Goal: Task Accomplishment & Management: Use online tool/utility

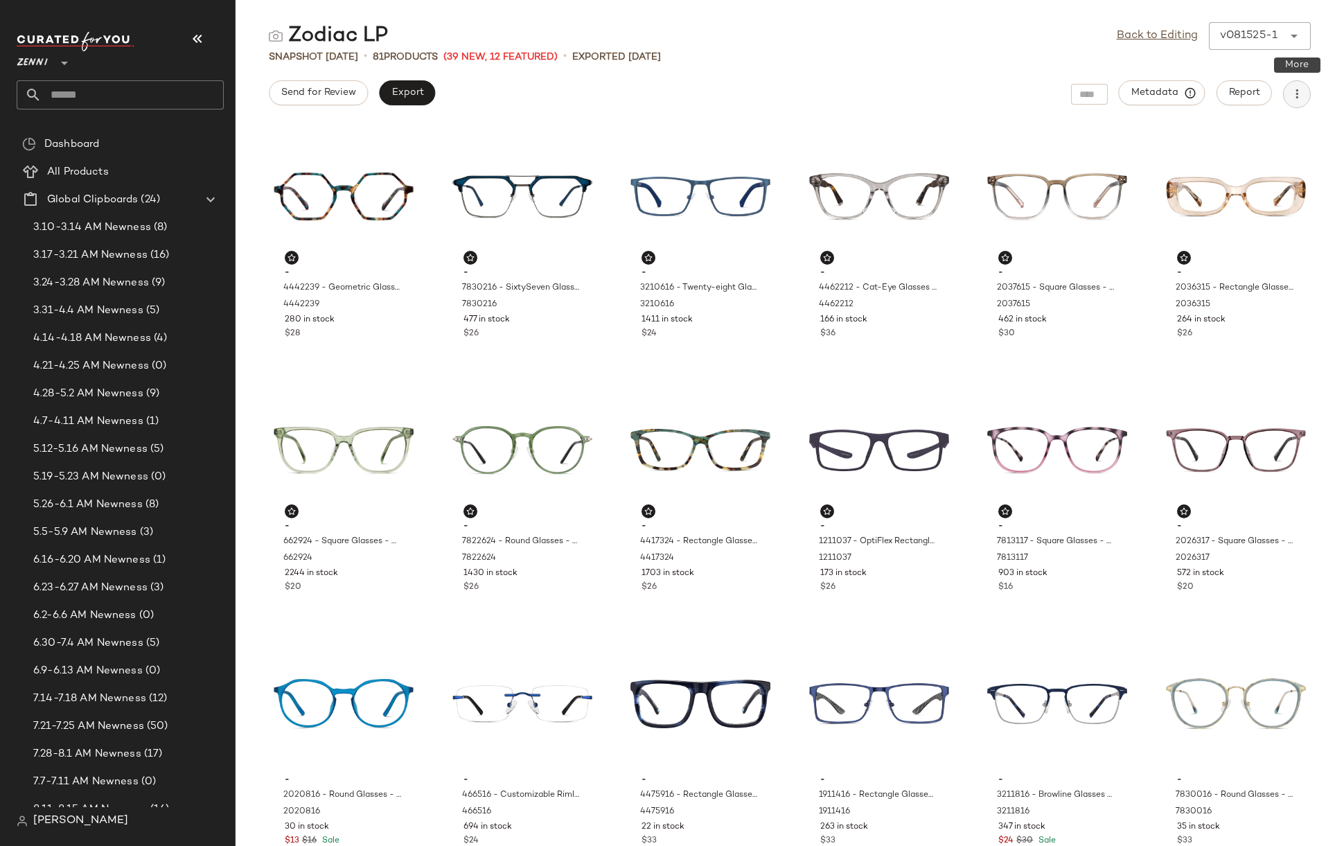
click at [1299, 96] on icon "button" at bounding box center [1297, 94] width 14 height 14
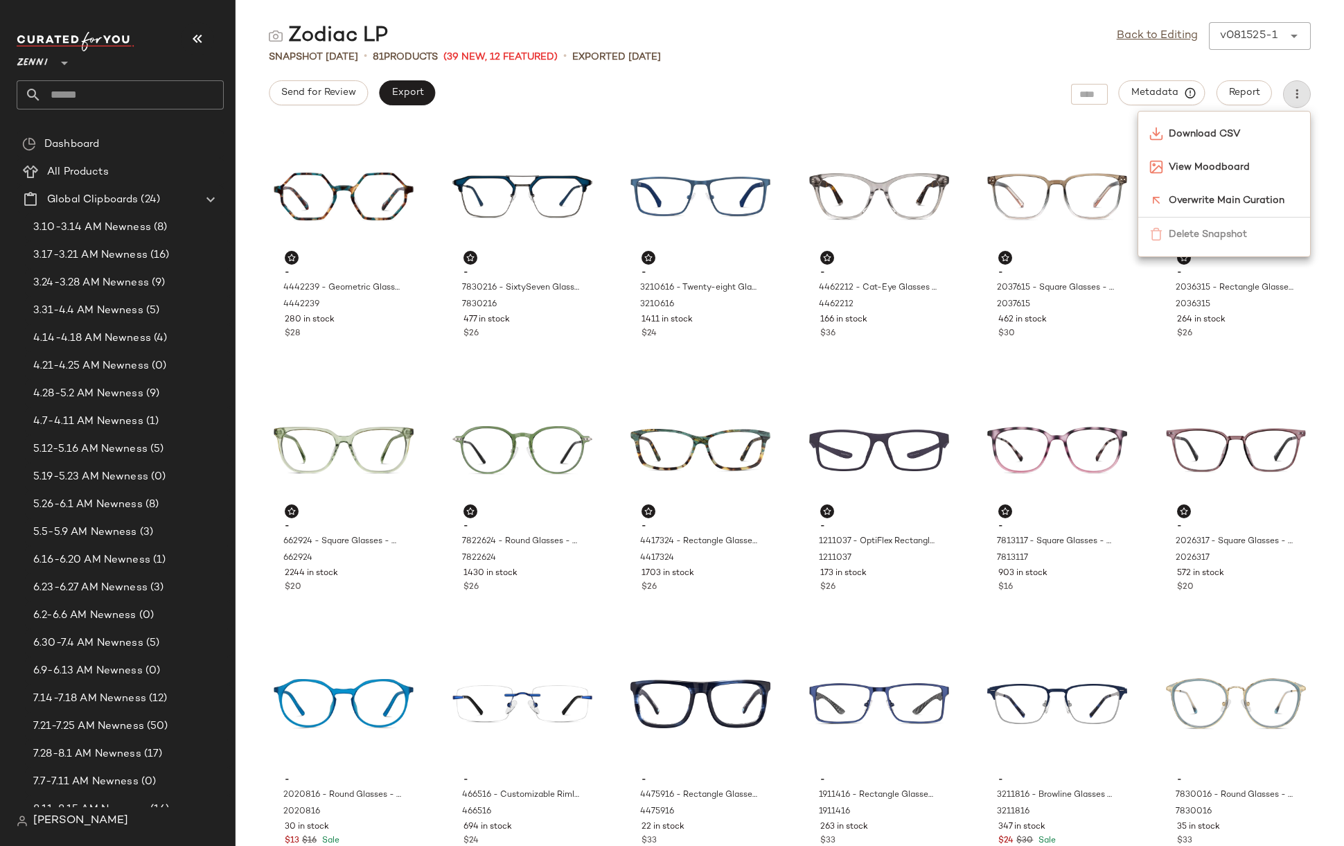
click at [902, 89] on div "Send for Review Export Metadata Report" at bounding box center [790, 94] width 1109 height 28
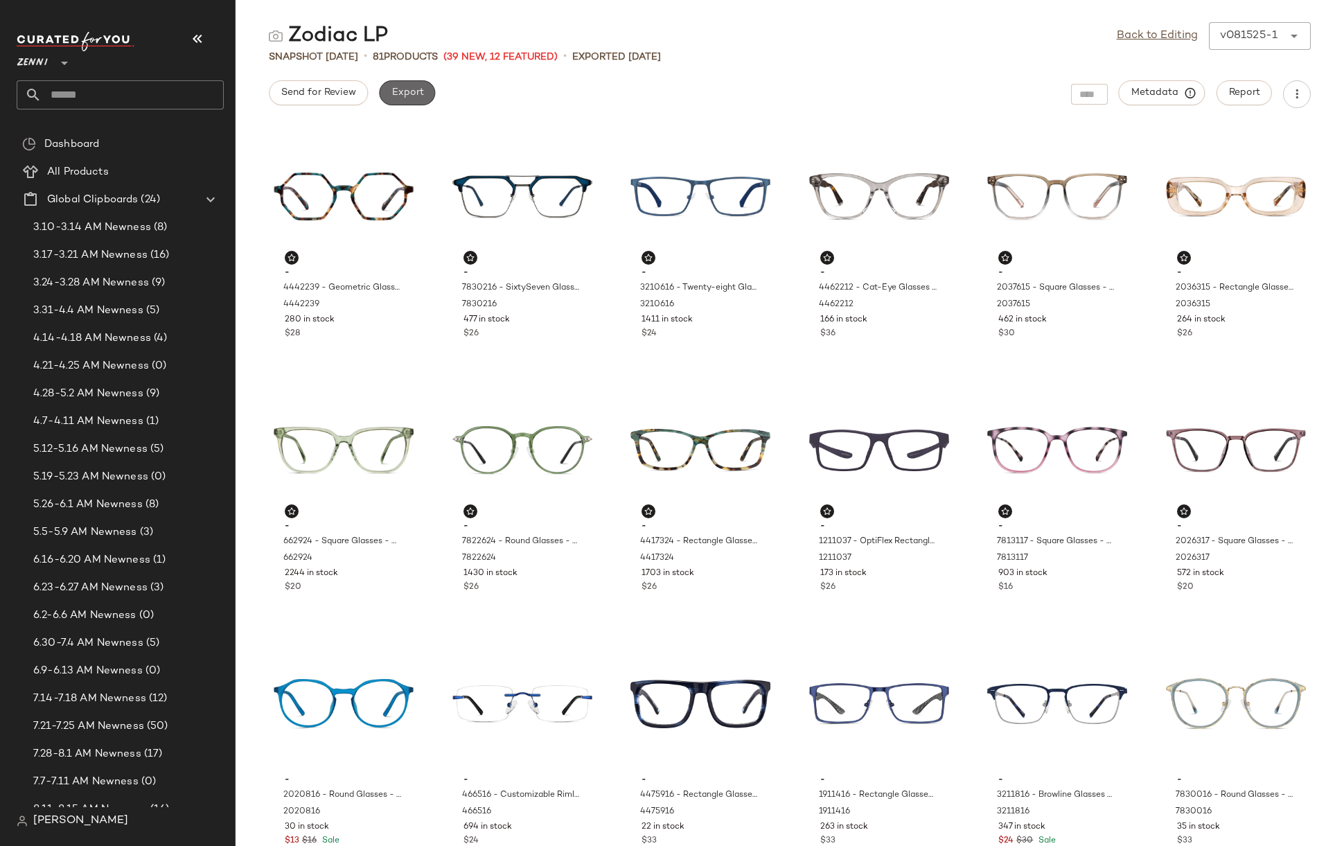
click at [406, 89] on span "Export" at bounding box center [407, 92] width 33 height 11
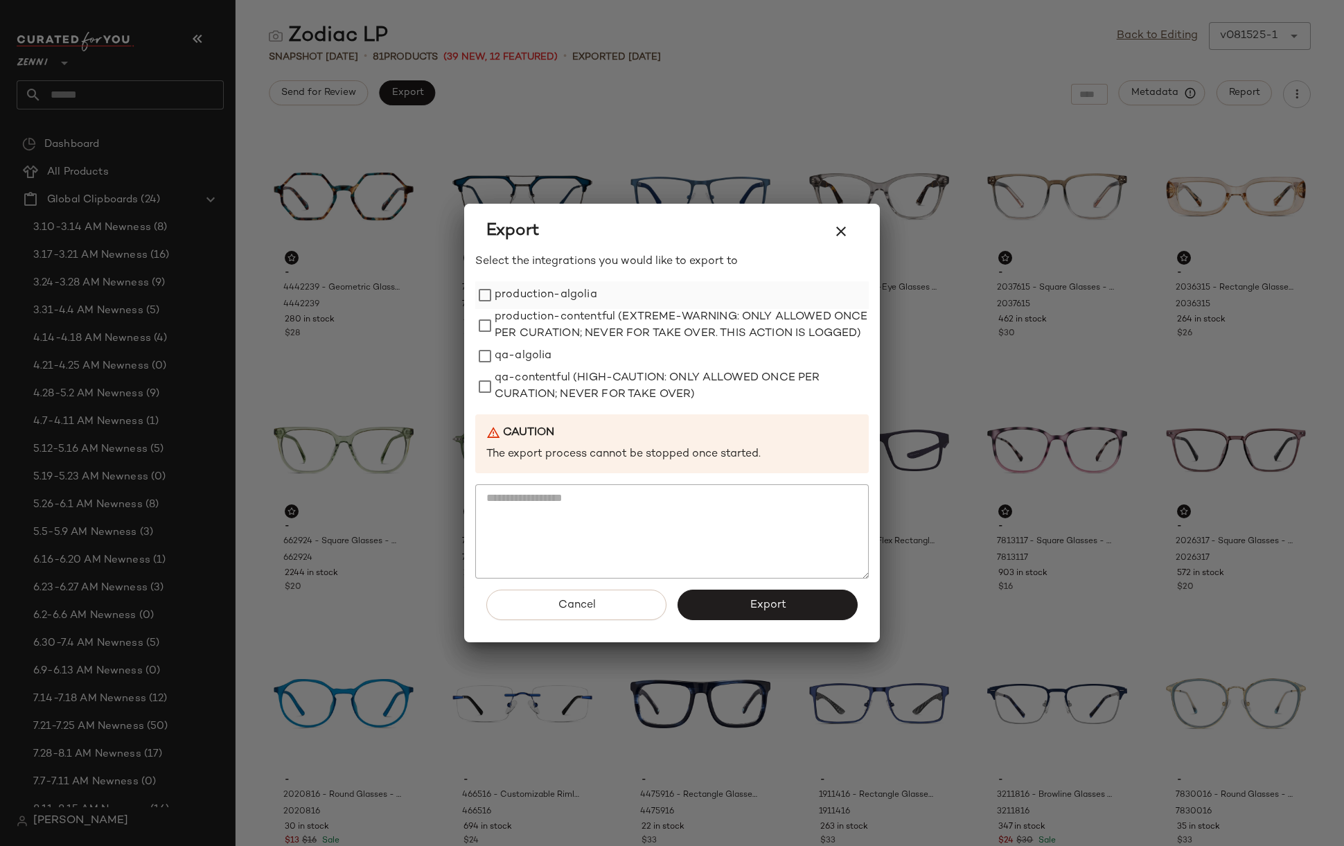
click at [564, 286] on label "production-algolia" at bounding box center [546, 295] width 103 height 28
click at [774, 612] on span "Export" at bounding box center [767, 605] width 37 height 13
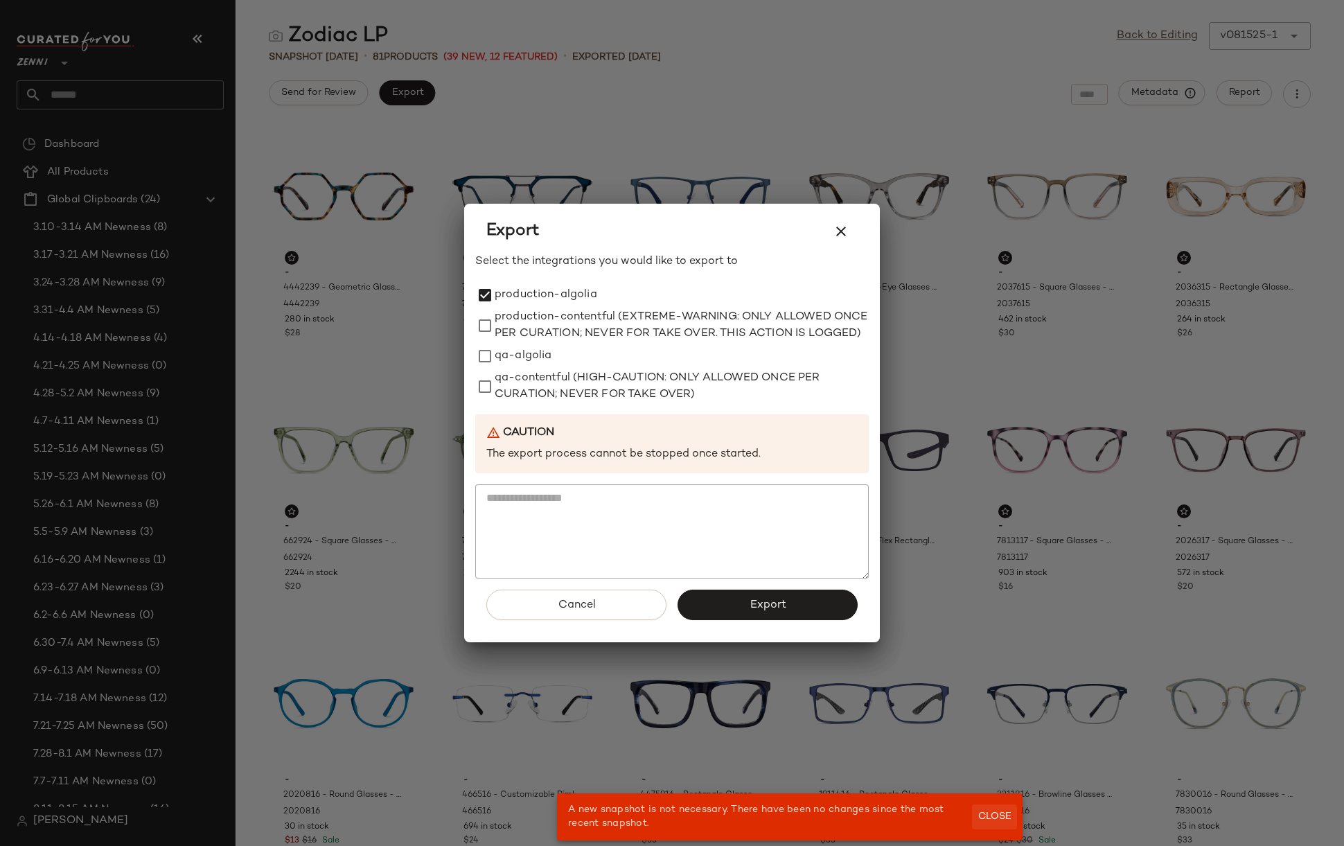
click at [988, 822] on span "Close" at bounding box center [995, 816] width 34 height 11
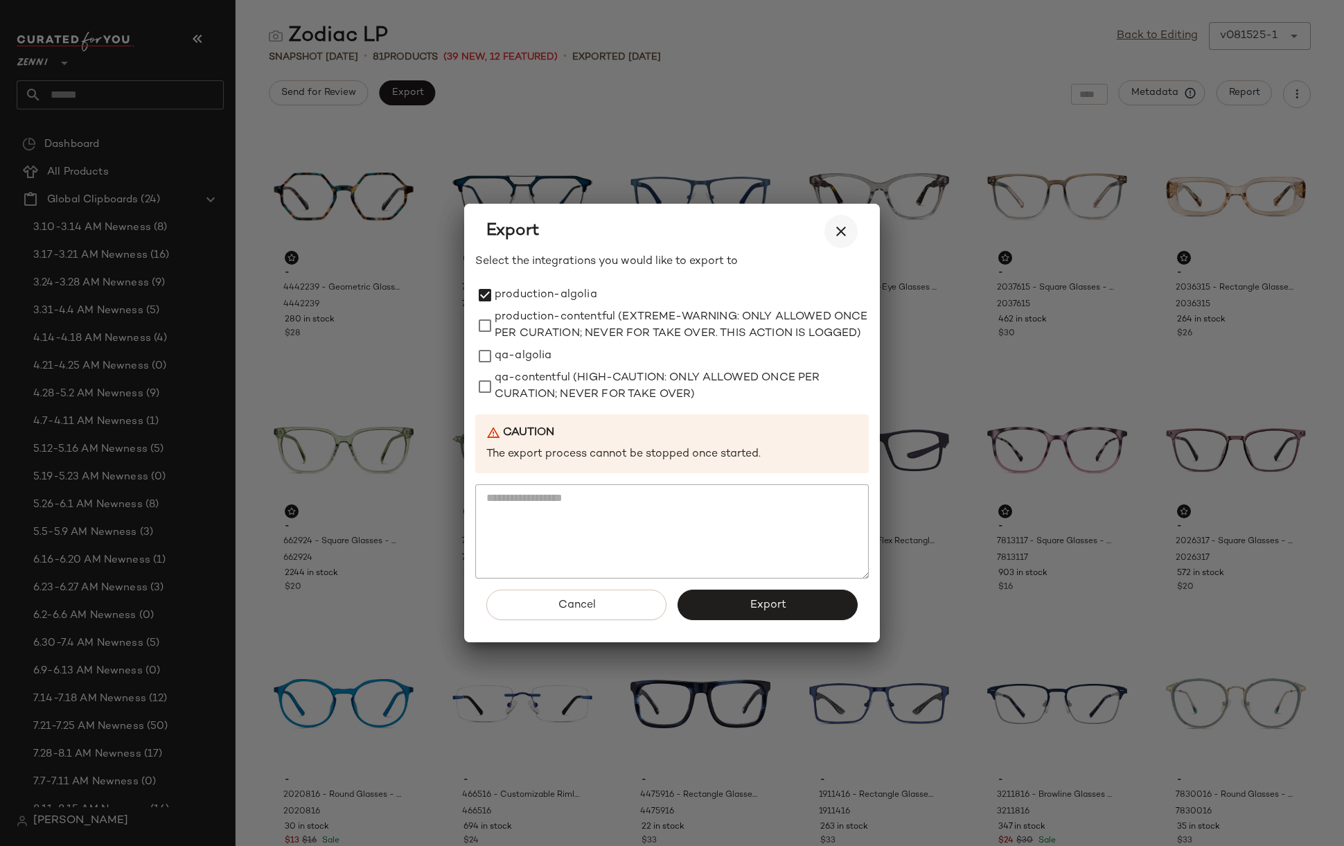
click at [843, 230] on icon "button" at bounding box center [841, 231] width 17 height 17
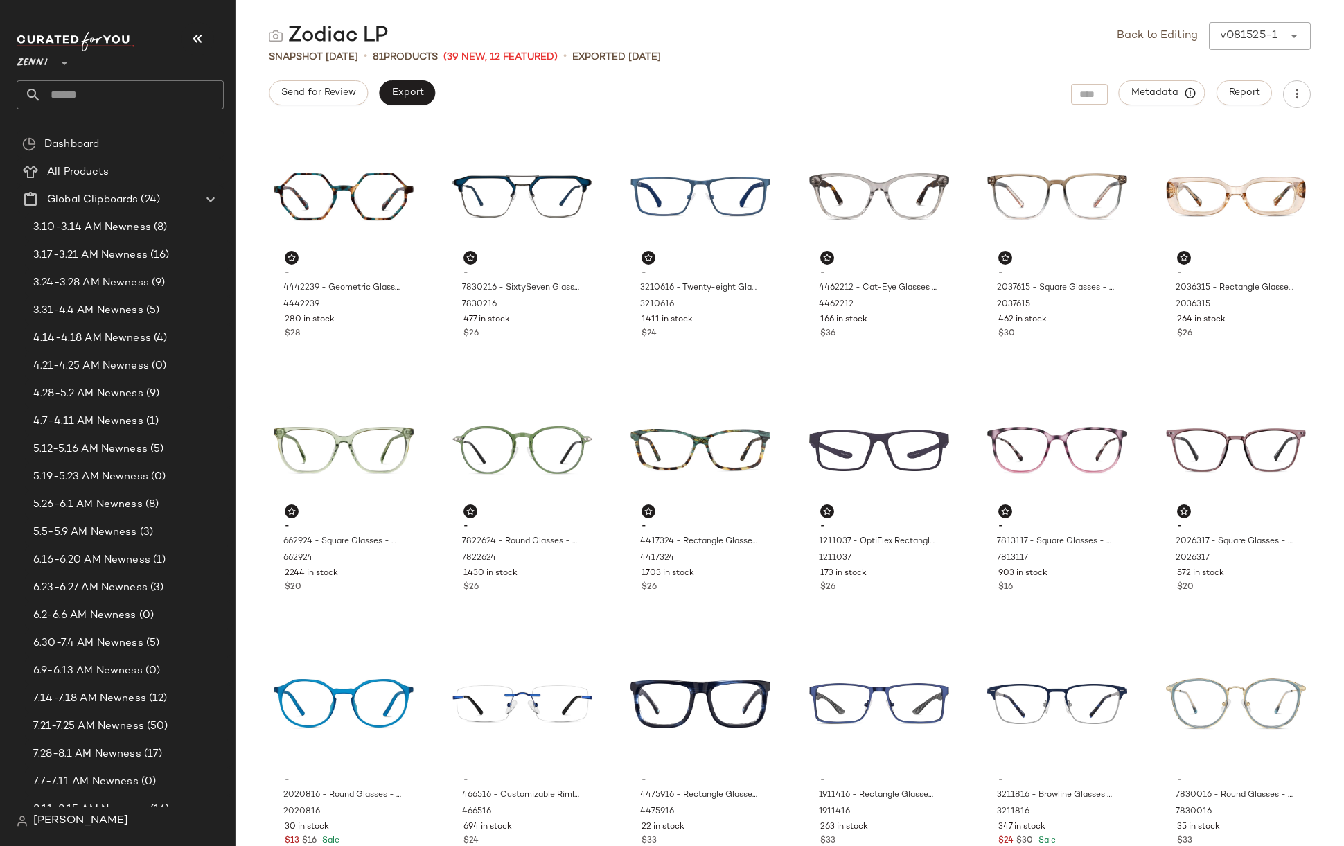
click at [1240, 34] on div "v081525-1" at bounding box center [1249, 36] width 58 height 17
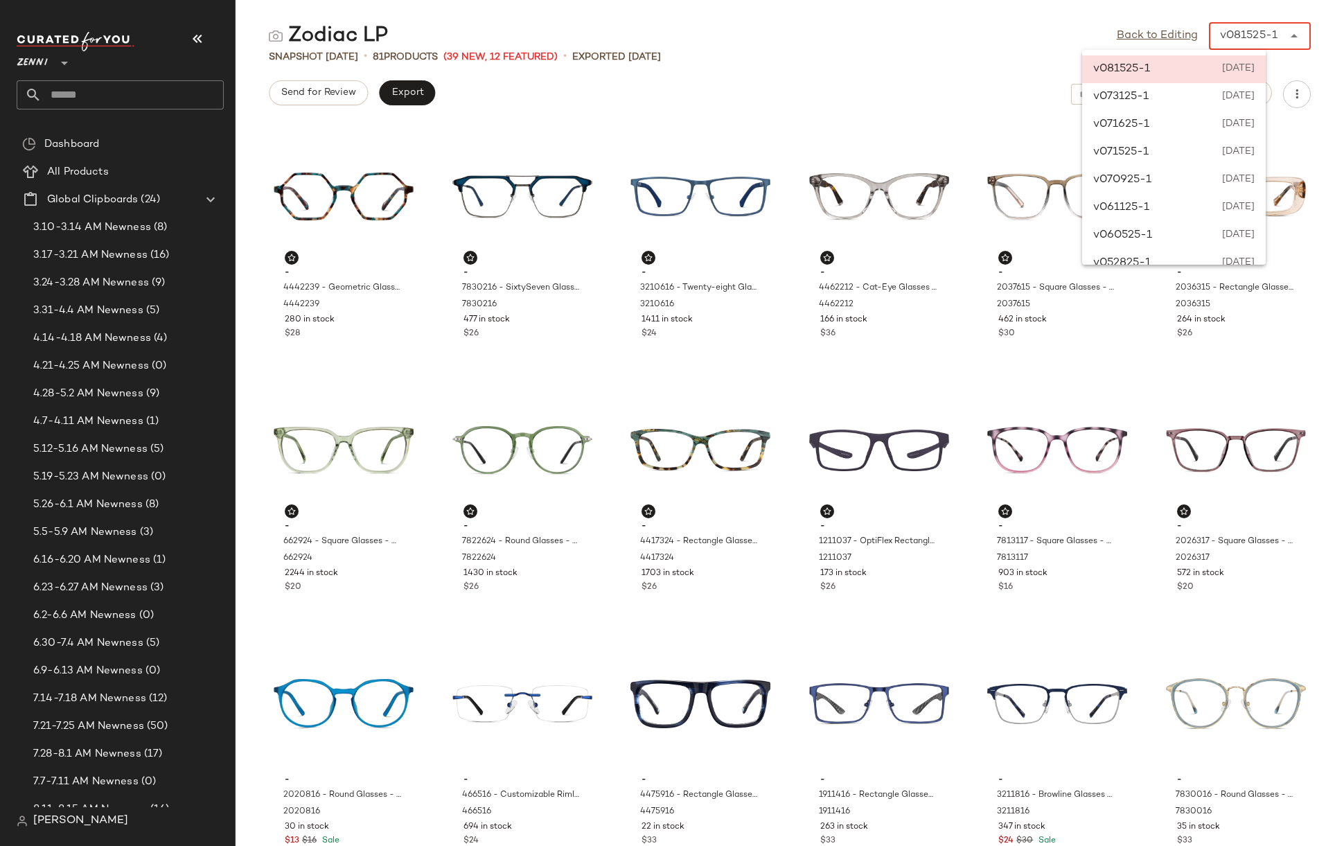
click at [1161, 73] on div "v081525-1 [DATE]" at bounding box center [1174, 69] width 184 height 28
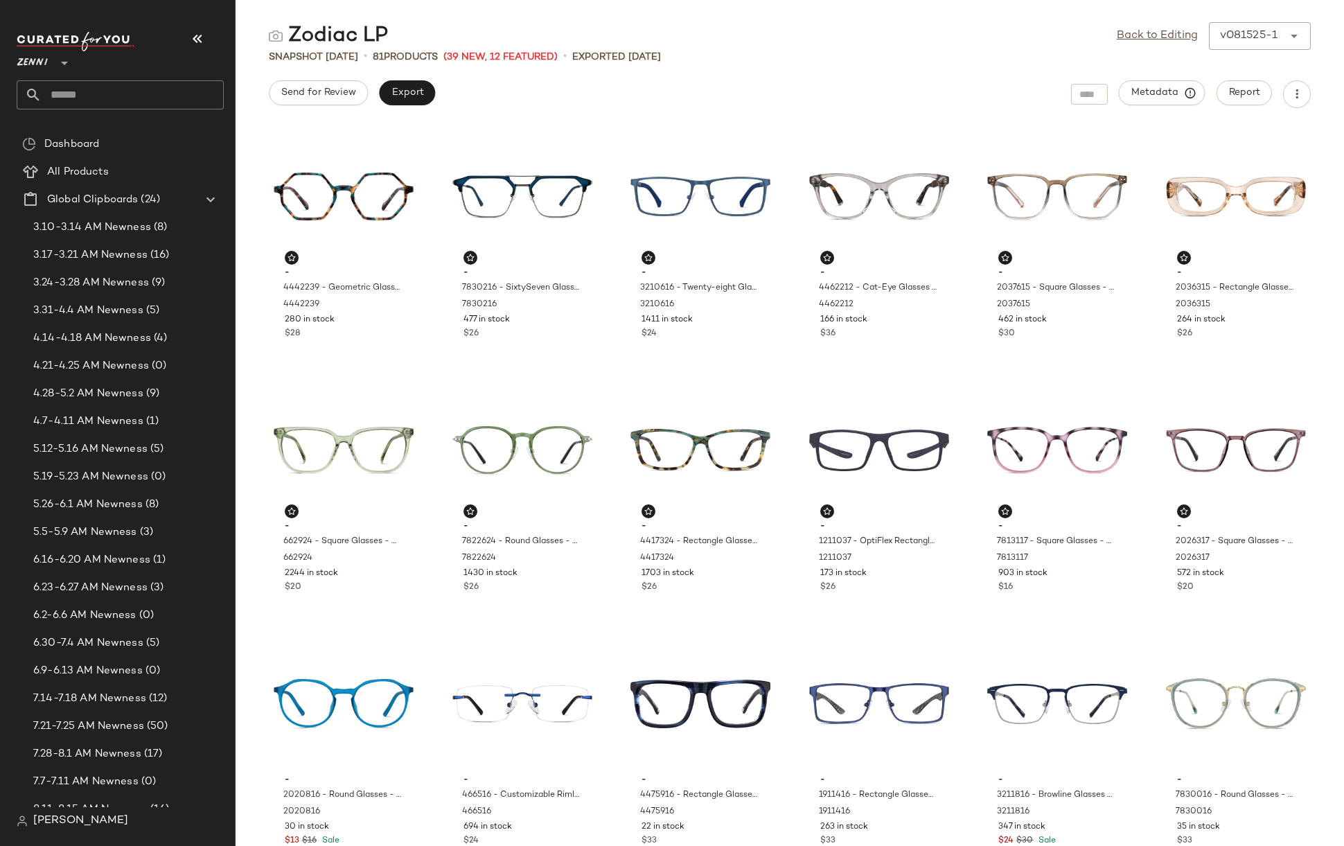
click at [1017, 63] on div "Snapshot [DATE] • 81 Products (39 New, 12 Featured) • Exported [DATE]" at bounding box center [790, 57] width 1109 height 14
click at [1263, 36] on div "Back to Editing ******" at bounding box center [1243, 36] width 137 height 28
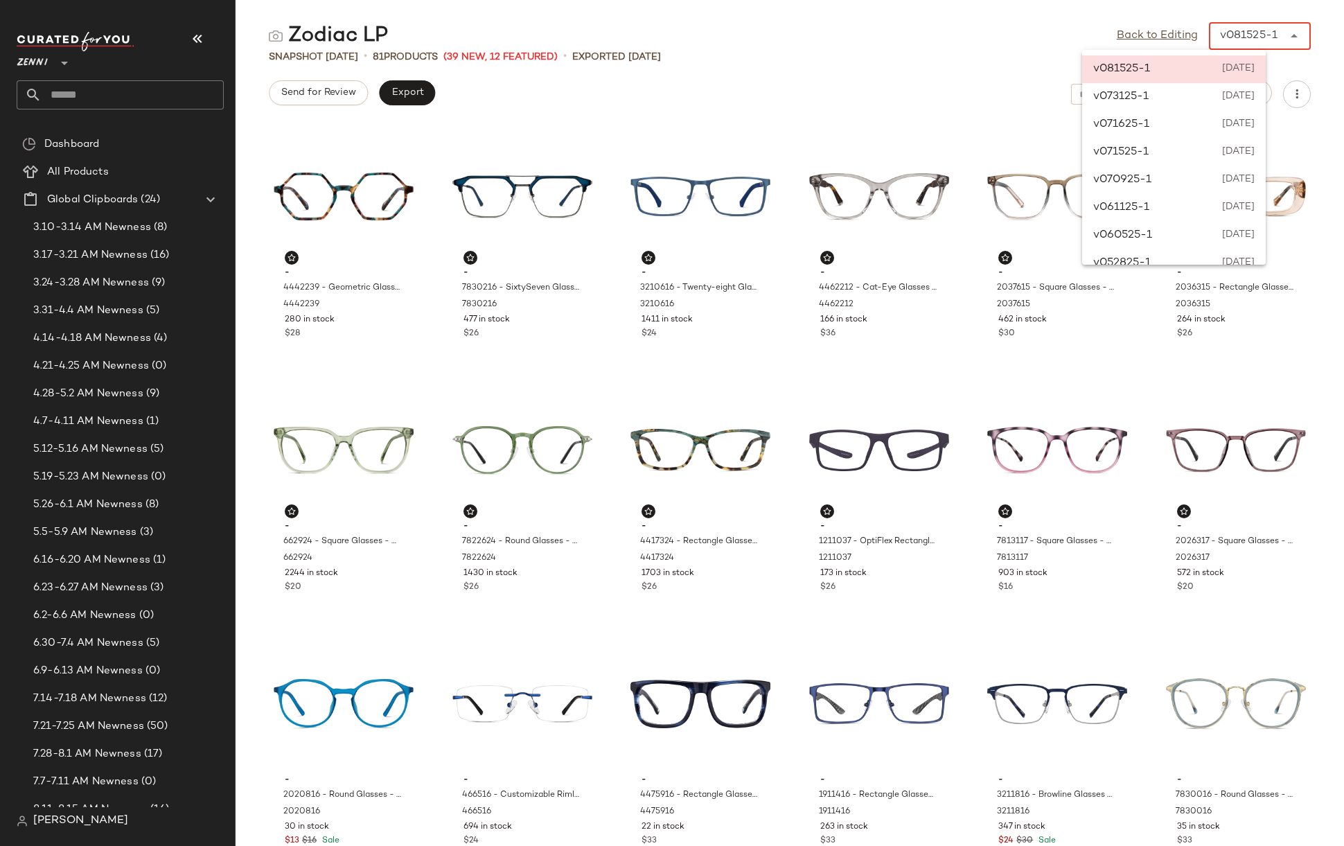
click at [1177, 71] on div "v081525-1 [DATE]" at bounding box center [1174, 69] width 184 height 28
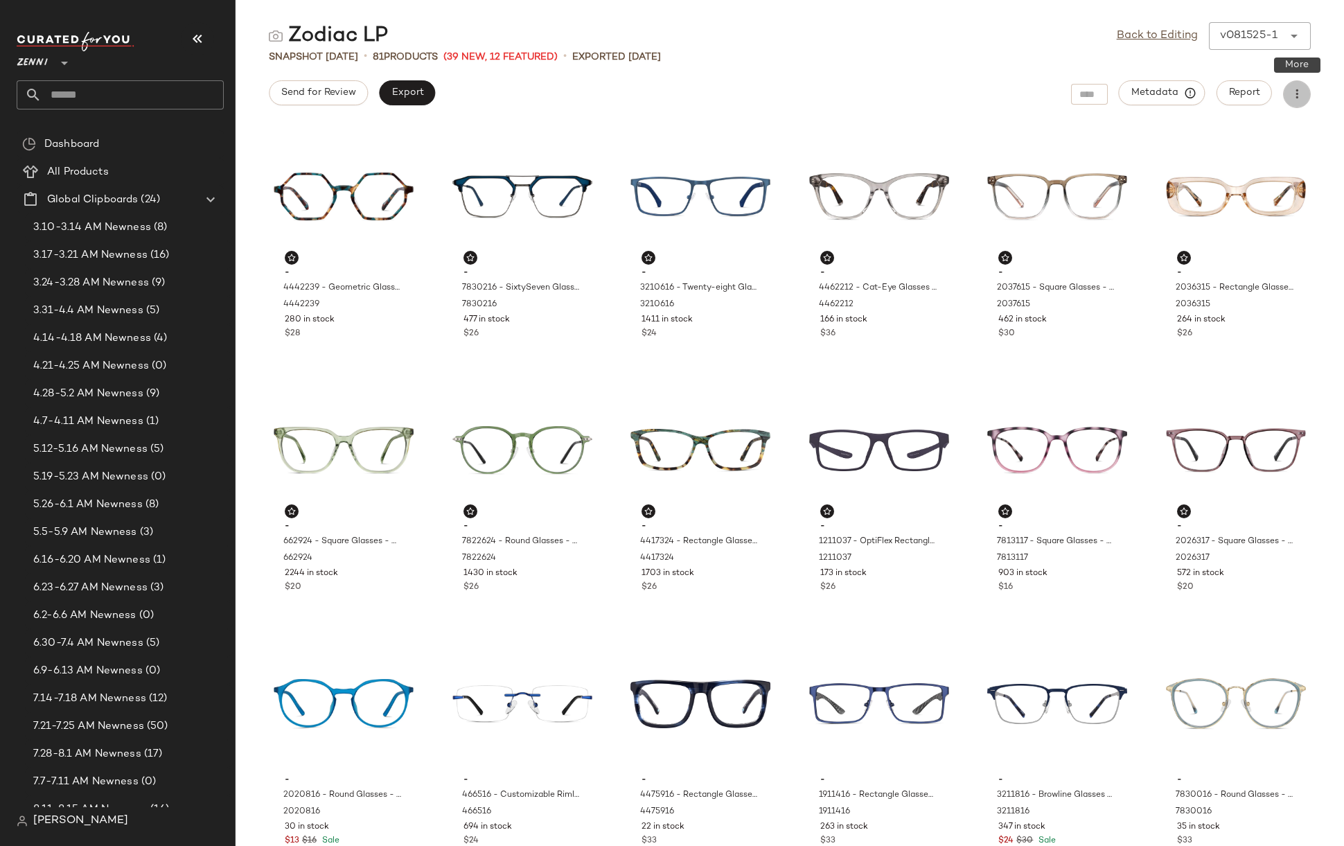
click at [1296, 97] on icon "button" at bounding box center [1297, 94] width 14 height 14
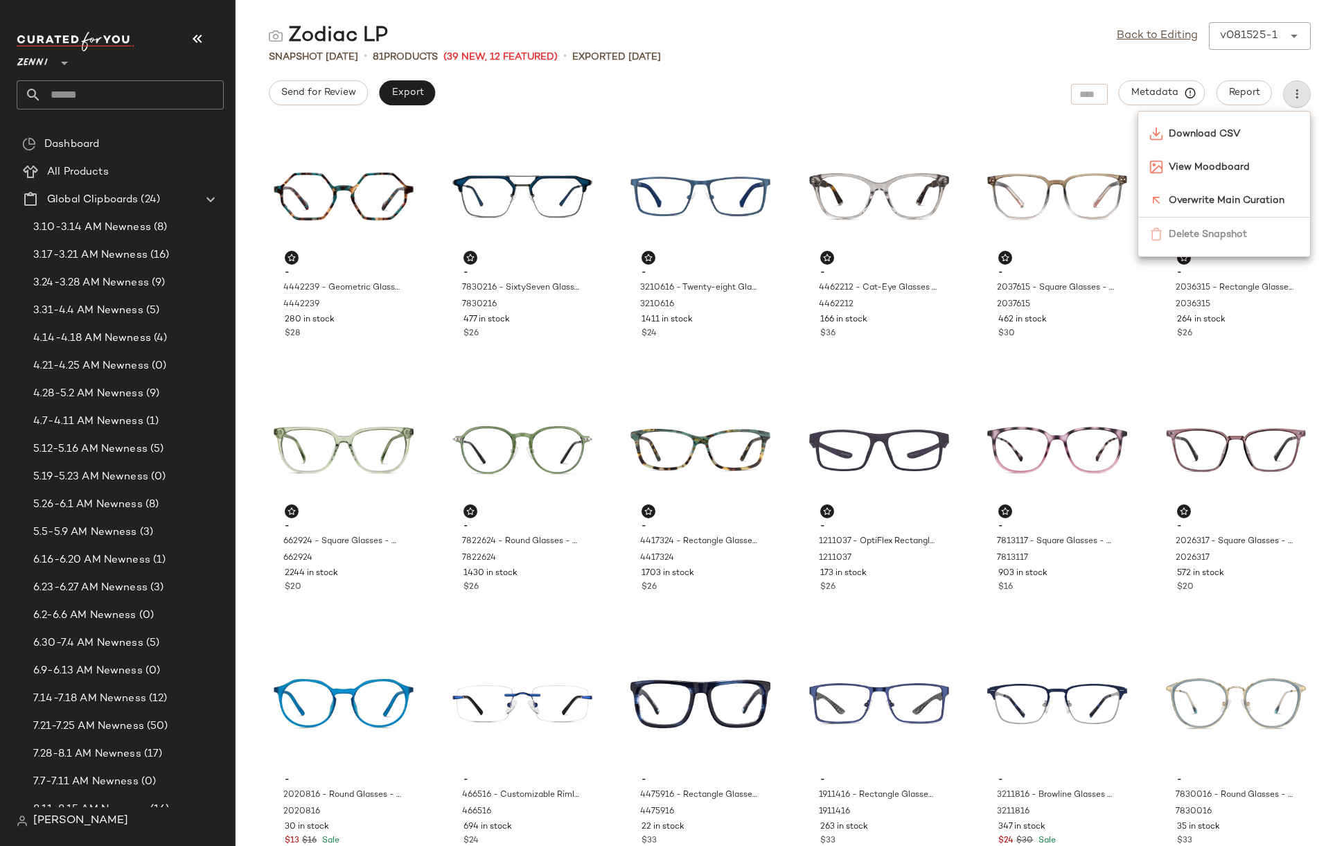
click at [784, 70] on div "Zodiac LP Back to Editing v081525-1 ****** Snapshot Aug 15th • 81 Products (39 …" at bounding box center [790, 434] width 1109 height 824
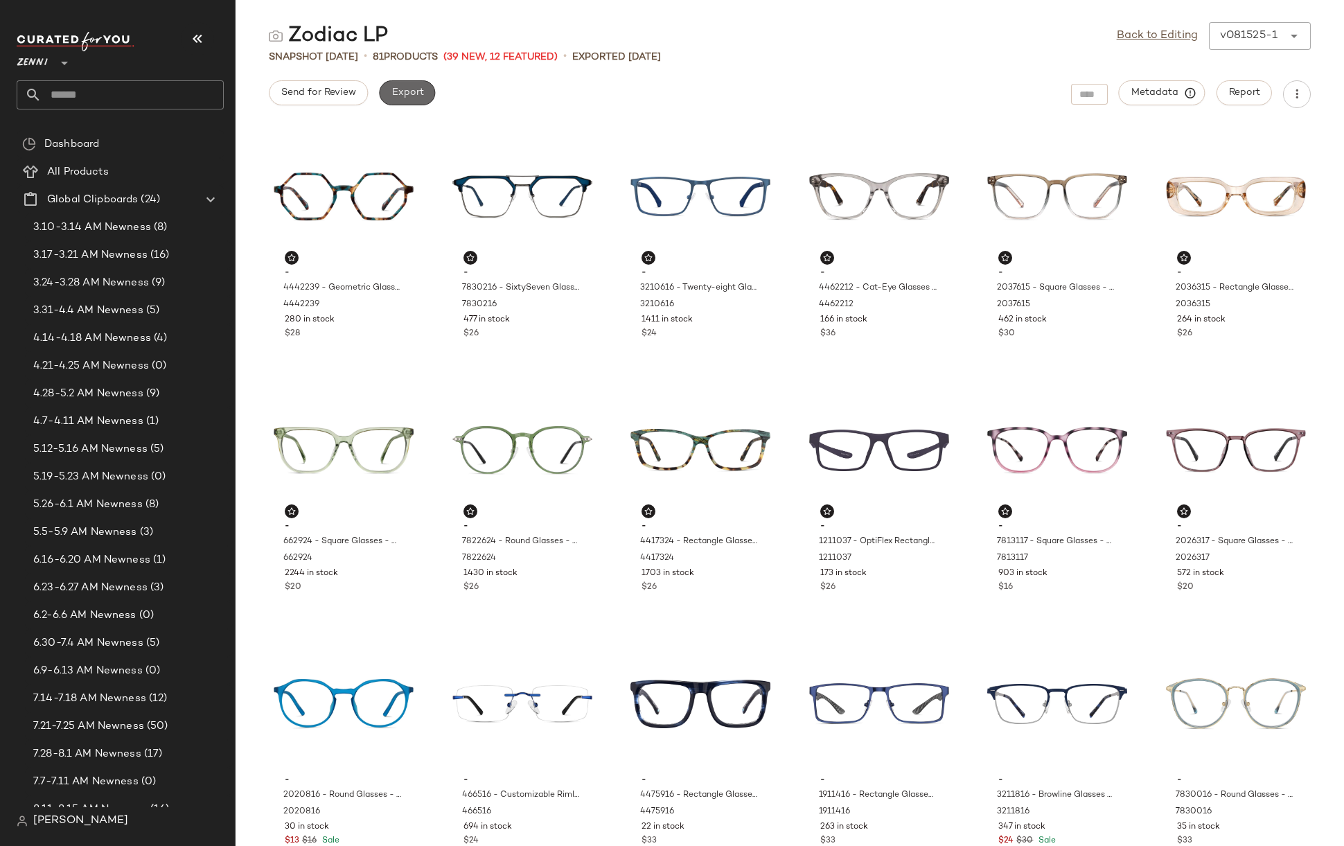
click at [410, 98] on span "Export" at bounding box center [407, 92] width 33 height 11
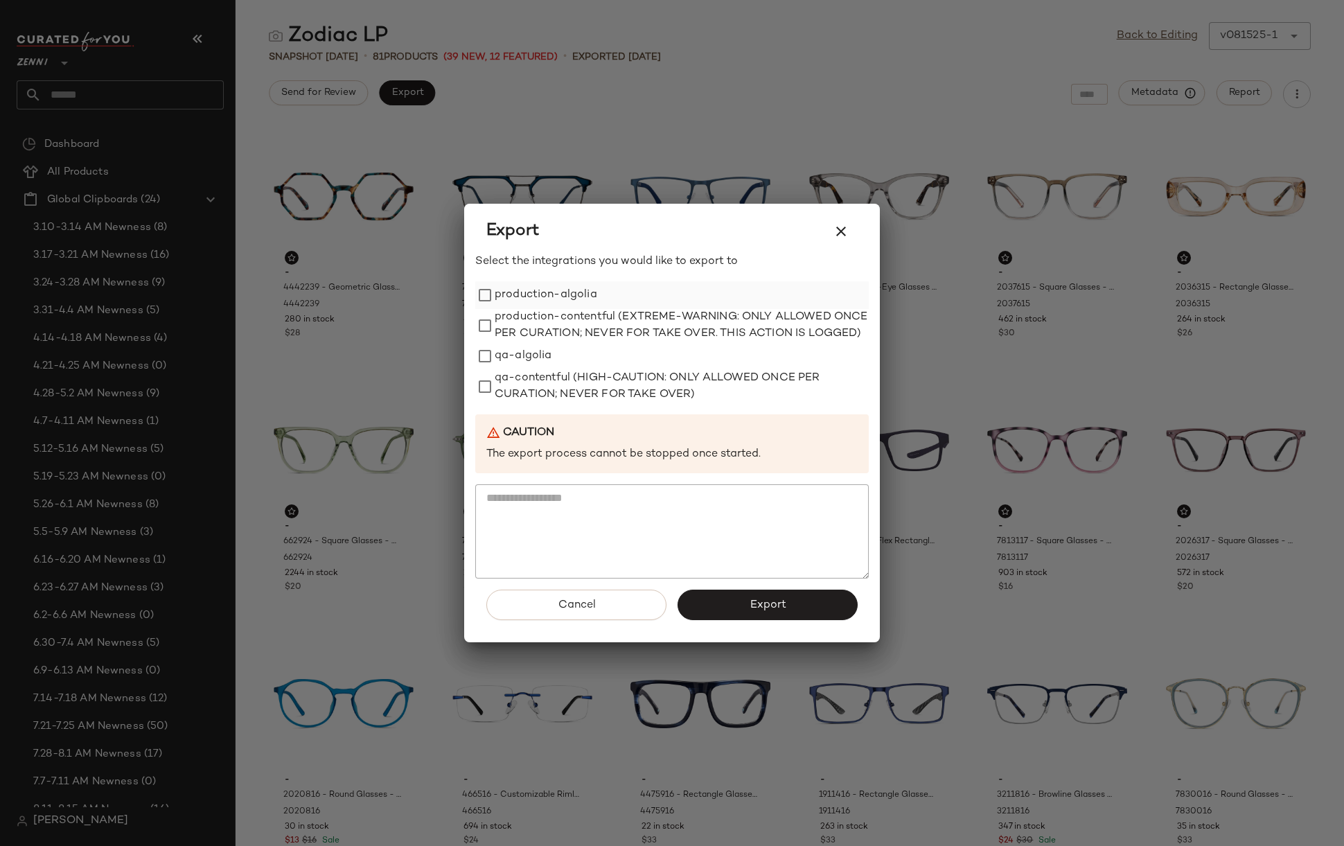
click at [528, 282] on label "production-algolia" at bounding box center [546, 295] width 103 height 28
click at [780, 612] on span "Export" at bounding box center [767, 605] width 37 height 13
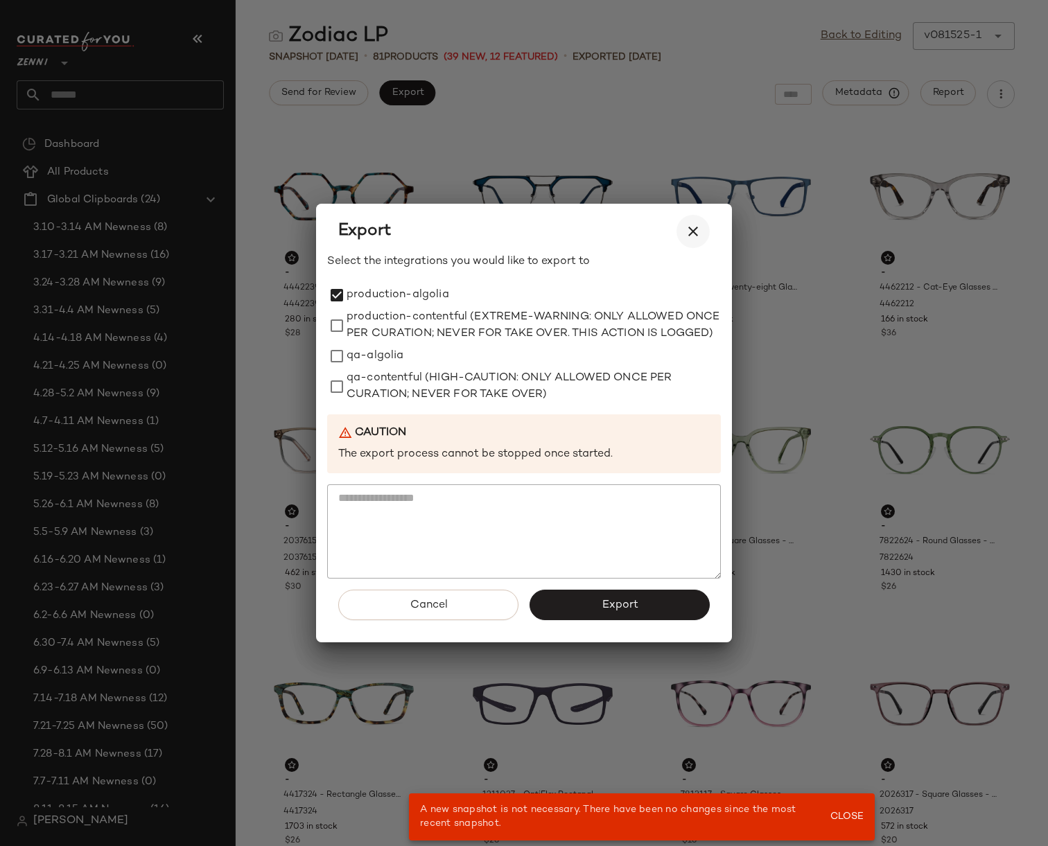
click at [687, 223] on icon "button" at bounding box center [693, 231] width 17 height 17
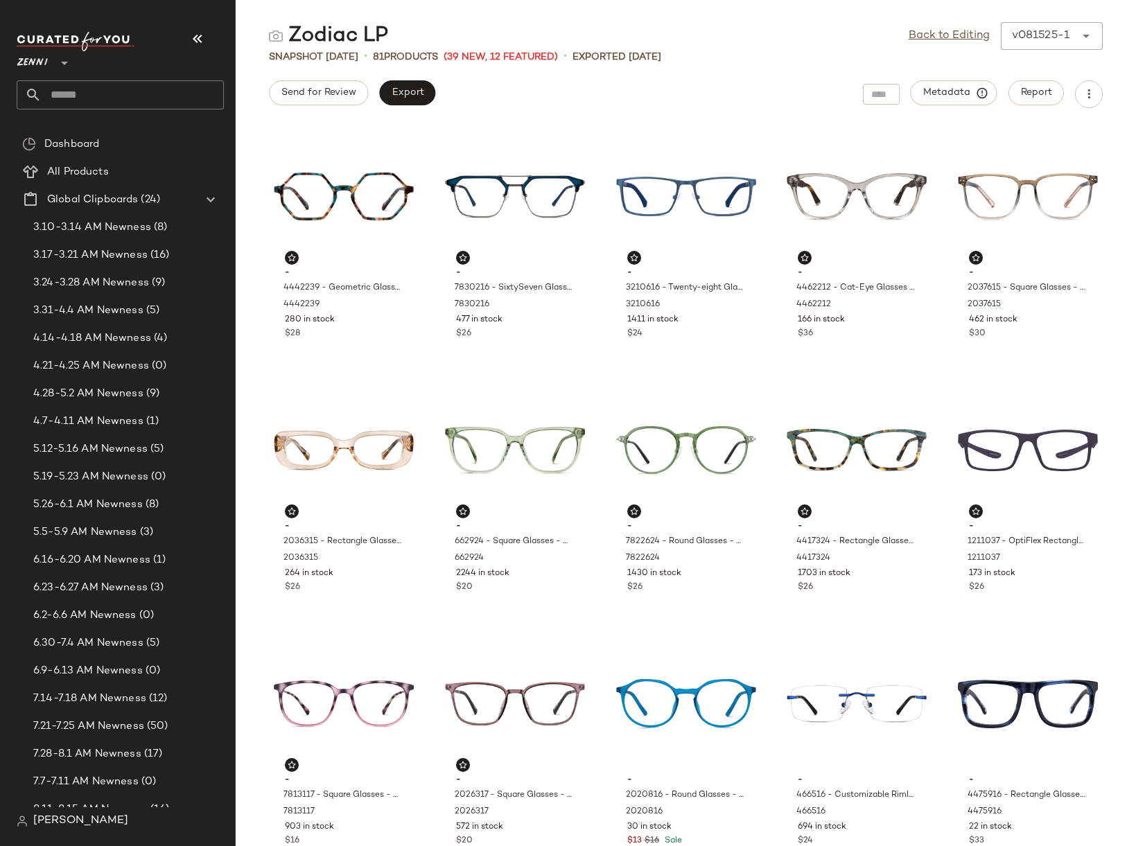
click at [1046, 37] on div "v081525-1" at bounding box center [1041, 36] width 58 height 17
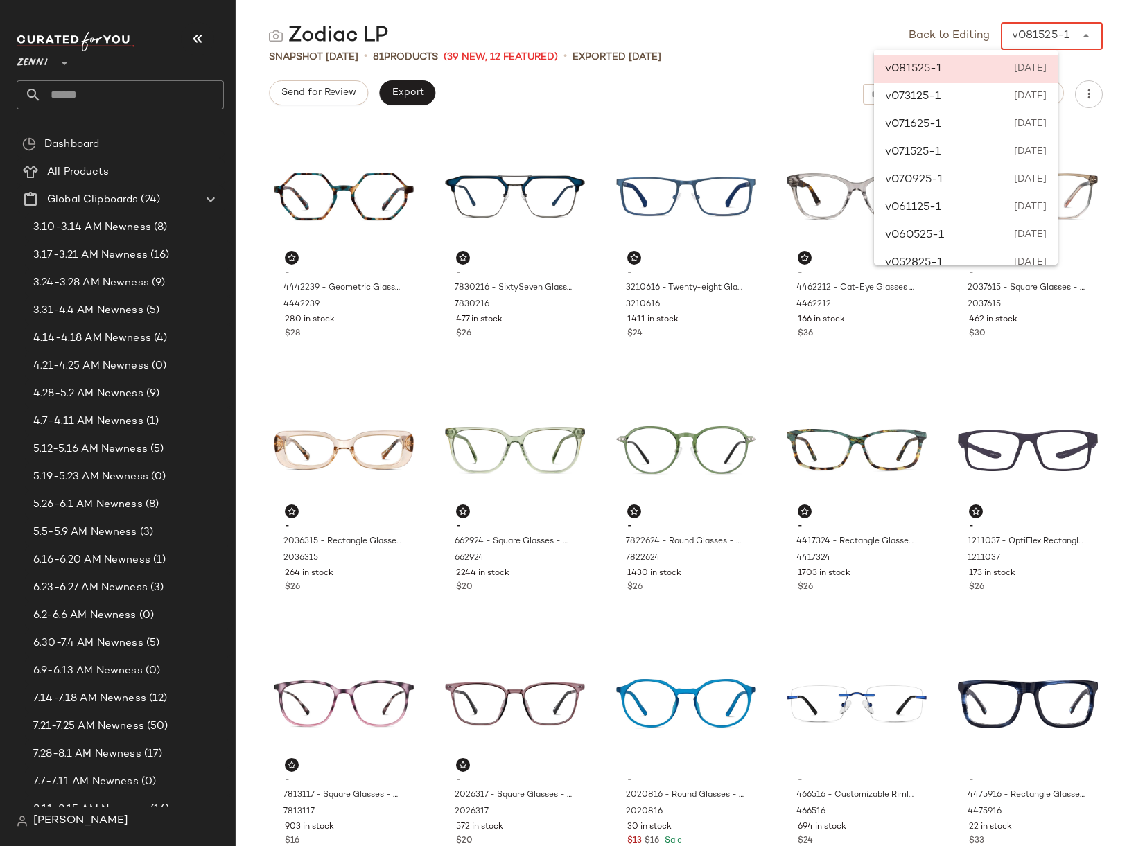
click at [995, 65] on div "v081525-1 [DATE]" at bounding box center [966, 69] width 184 height 28
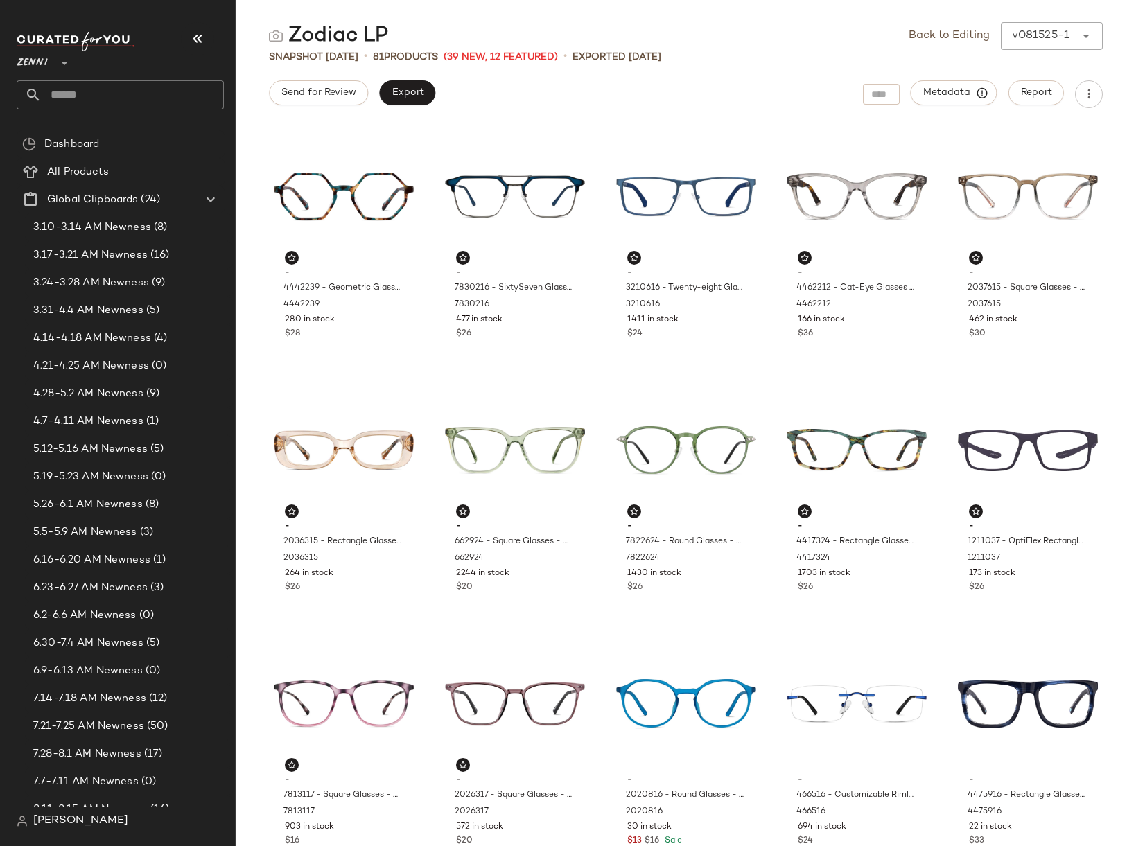
click at [1066, 30] on div "v081525-1" at bounding box center [1041, 36] width 58 height 17
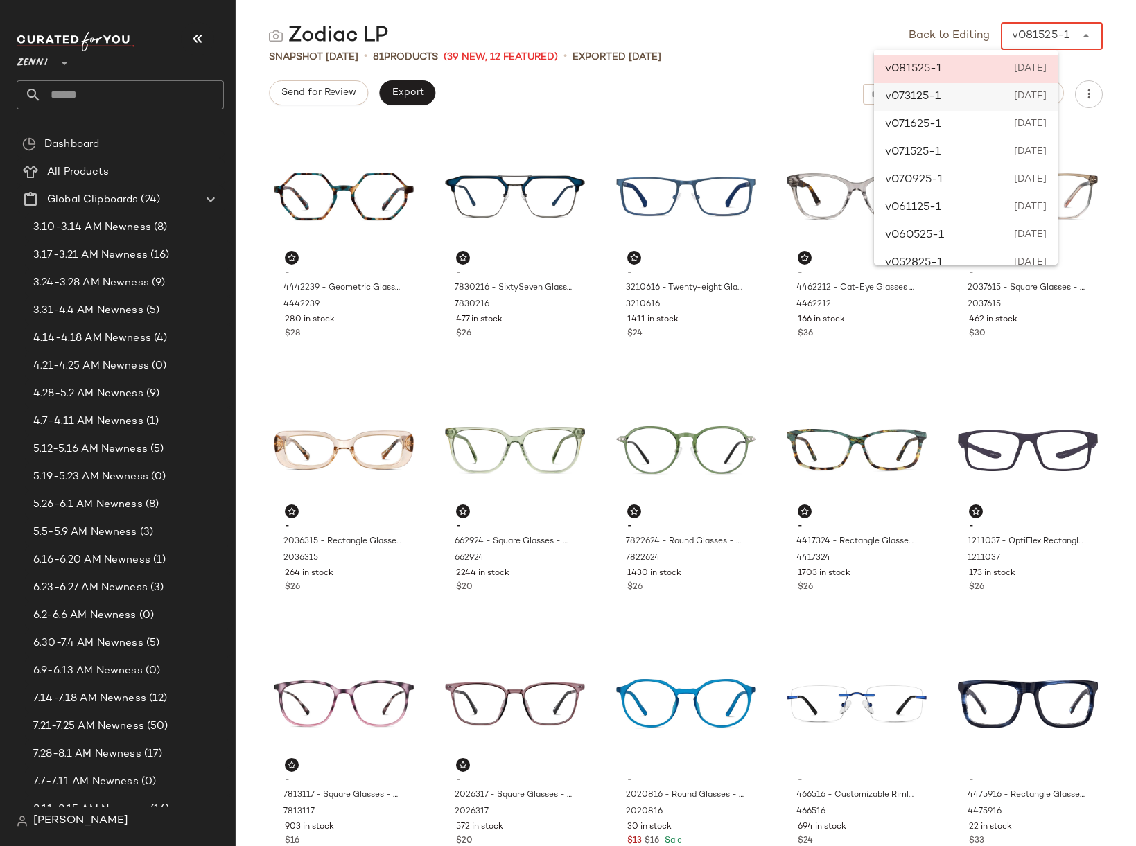
click at [1011, 103] on span "[DATE]" at bounding box center [1028, 97] width 37 height 17
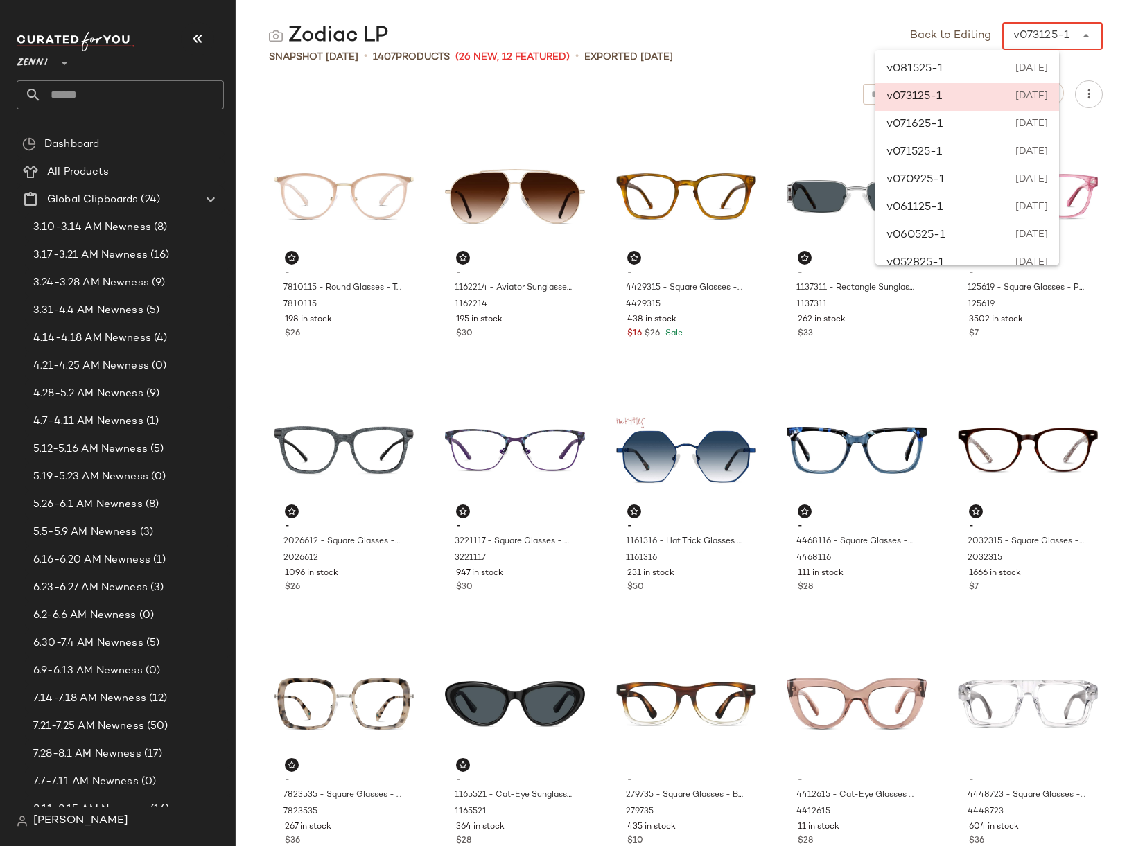
click at [1026, 32] on div "v073125-1" at bounding box center [1041, 36] width 56 height 17
click at [1021, 69] on span "[DATE]" at bounding box center [1029, 69] width 35 height 17
type input "******"
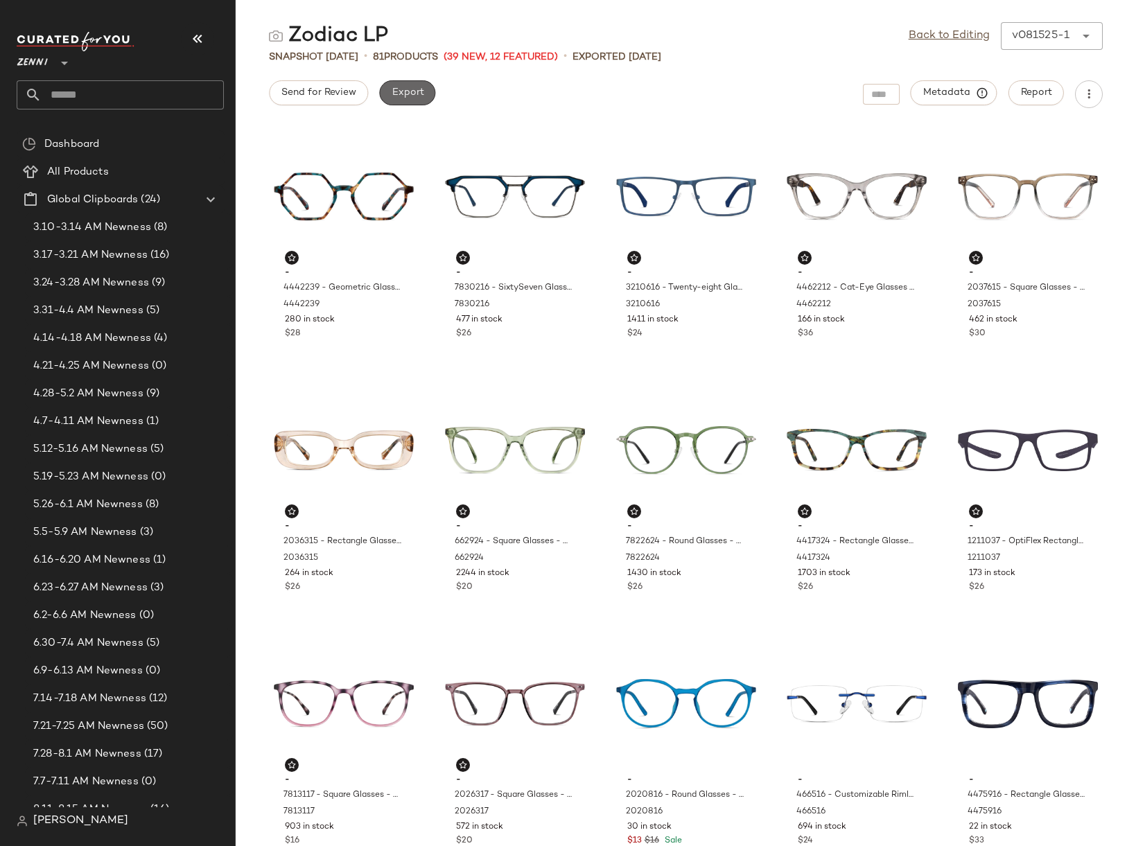
click at [394, 90] on span "Export" at bounding box center [407, 92] width 33 height 11
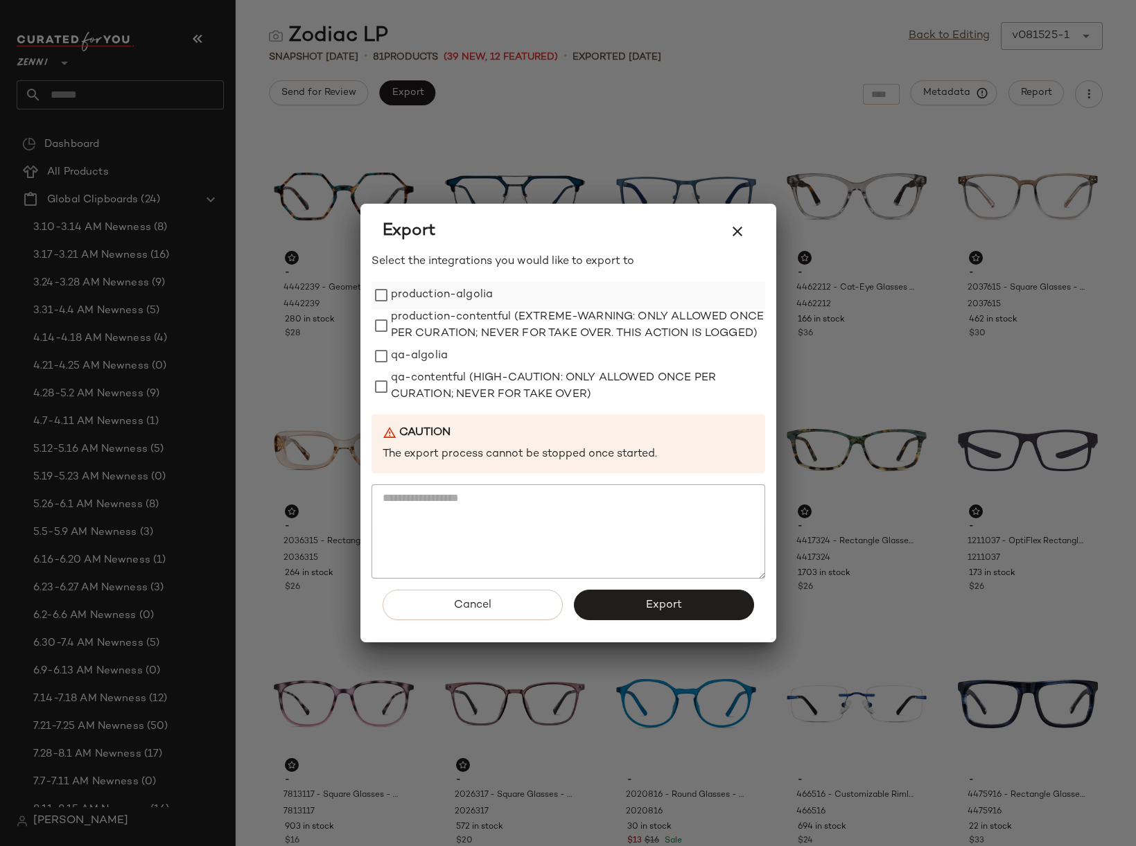
click at [409, 285] on label "production-algolia" at bounding box center [442, 295] width 103 height 28
click at [640, 610] on button "Export" at bounding box center [664, 605] width 180 height 30
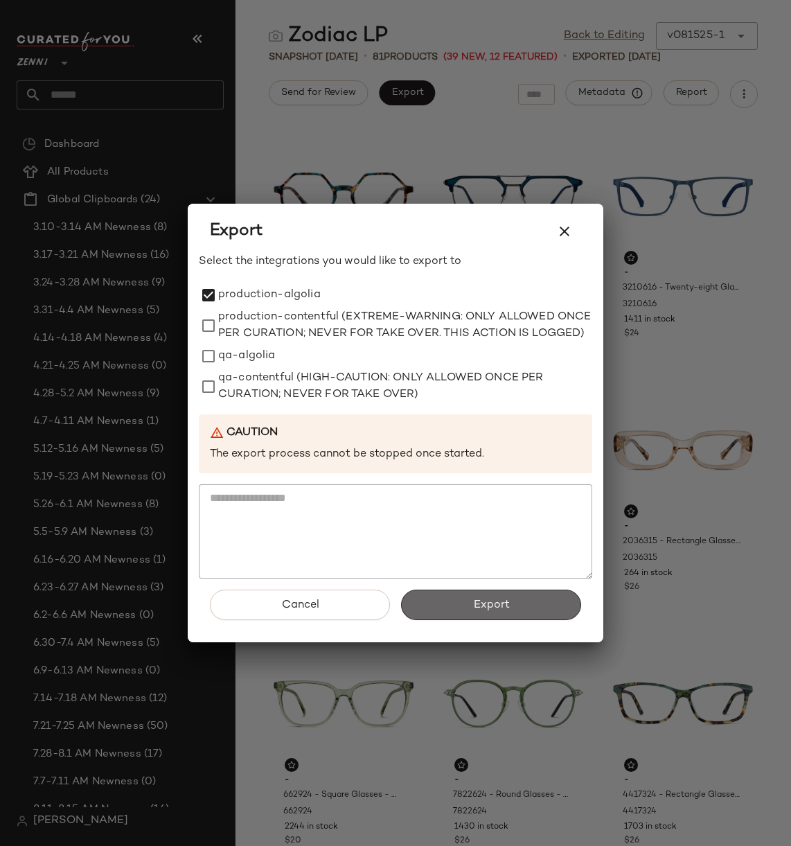
click at [489, 612] on span "Export" at bounding box center [491, 605] width 37 height 13
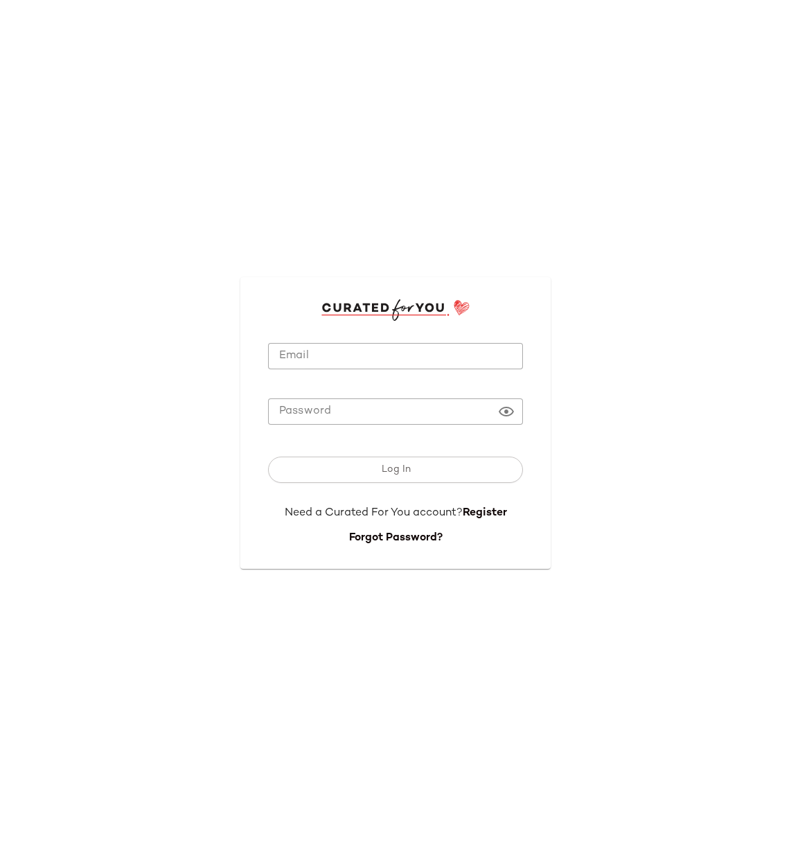
click at [412, 375] on div at bounding box center [395, 380] width 255 height 10
click at [422, 351] on input "Email" at bounding box center [395, 356] width 255 height 27
type input "**********"
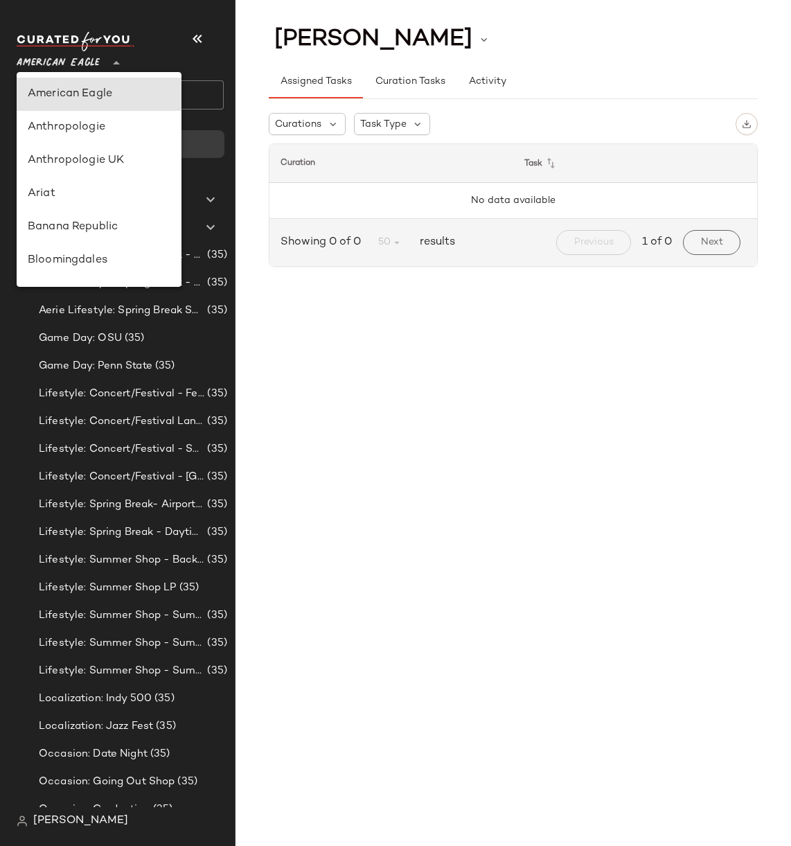
click at [46, 64] on span "American Eagle" at bounding box center [58, 59] width 83 height 25
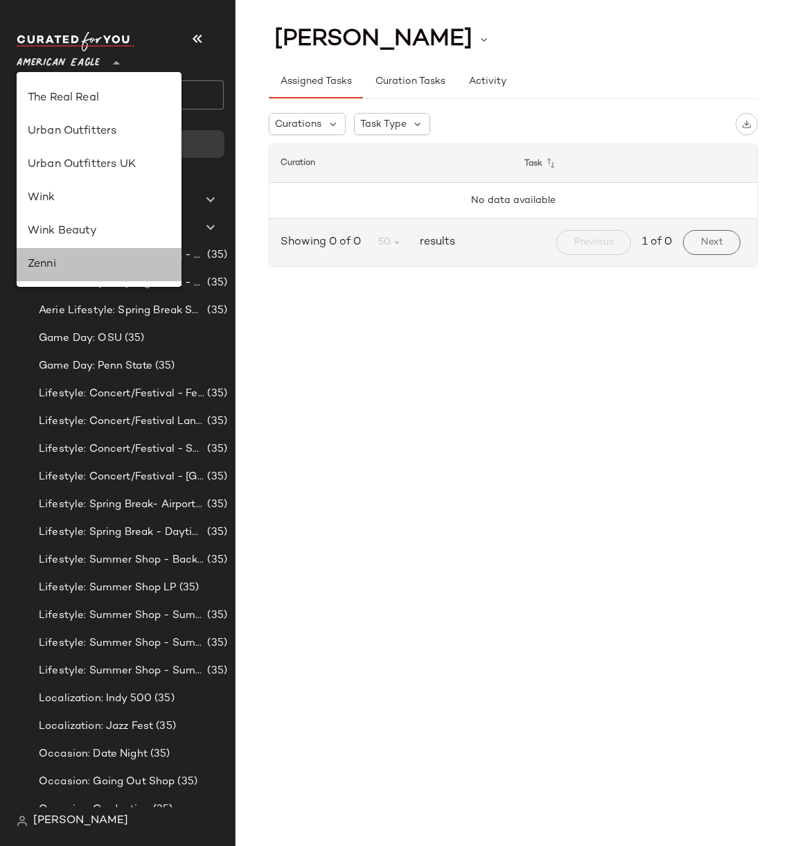
click at [59, 252] on div "Zenni" at bounding box center [99, 264] width 165 height 33
type input "**"
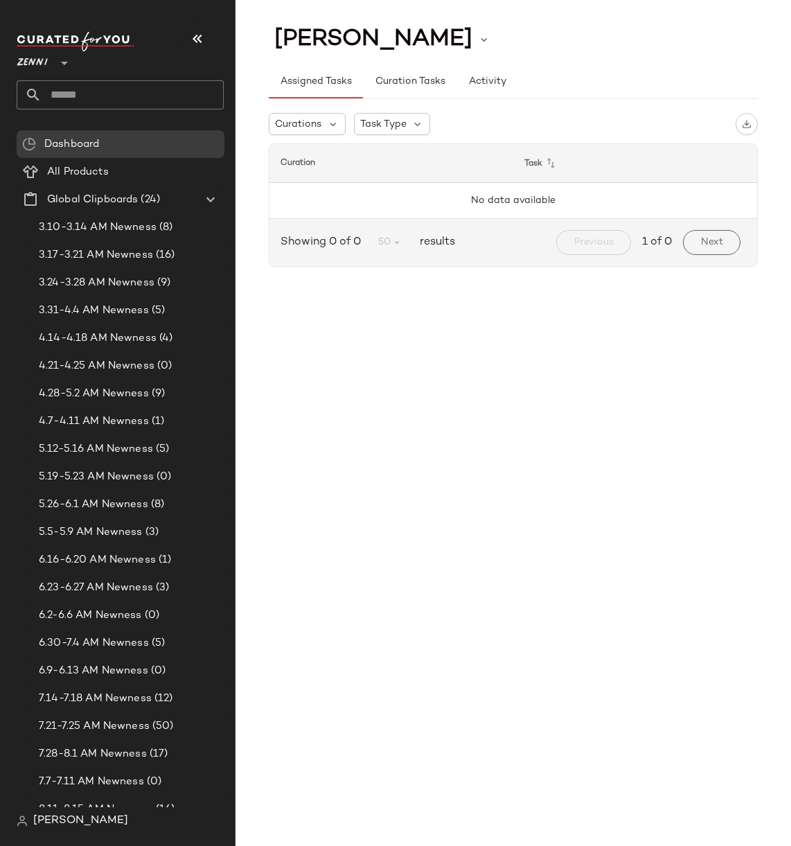
click at [113, 94] on input "text" at bounding box center [133, 94] width 182 height 29
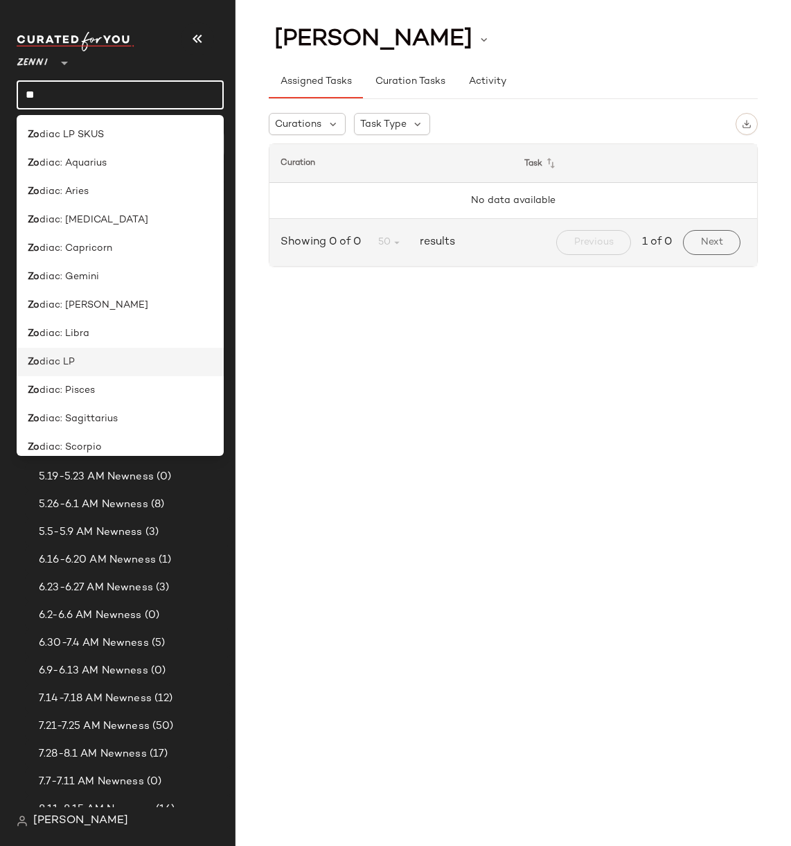
type input "**"
click at [85, 364] on div "Zo diac LP" at bounding box center [120, 362] width 185 height 15
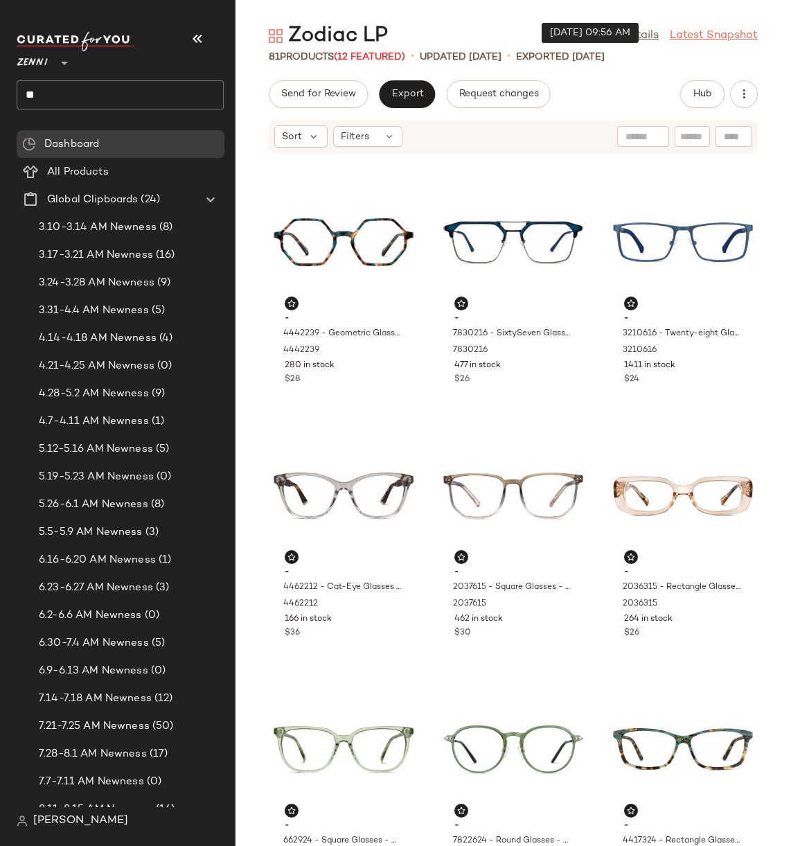
click at [713, 32] on link "Latest Snapshot" at bounding box center [714, 36] width 88 height 17
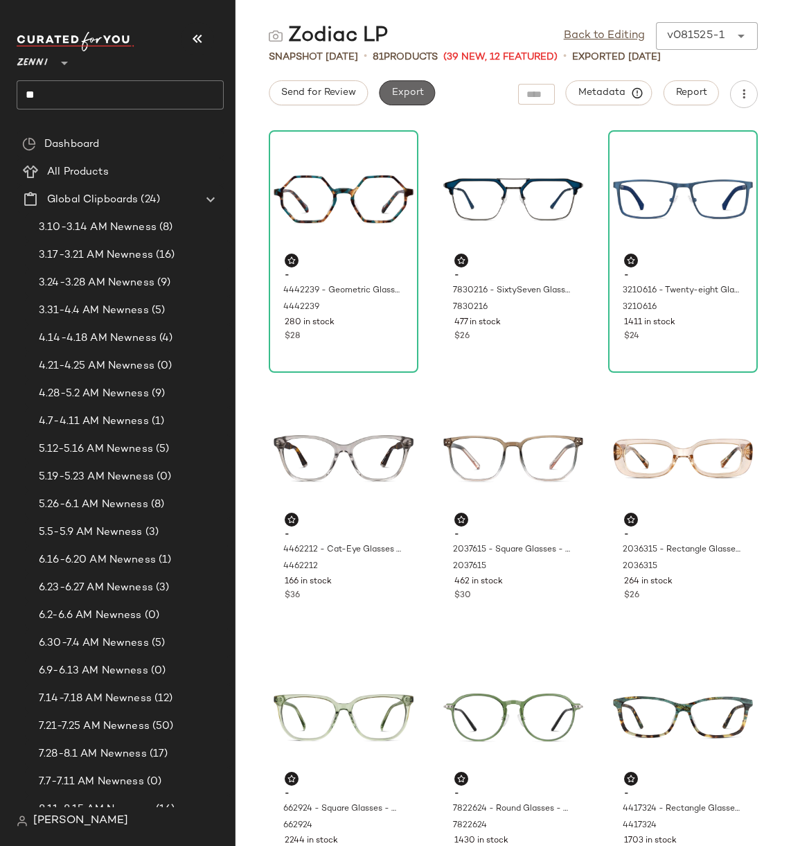
click at [412, 98] on button "Export" at bounding box center [407, 92] width 56 height 25
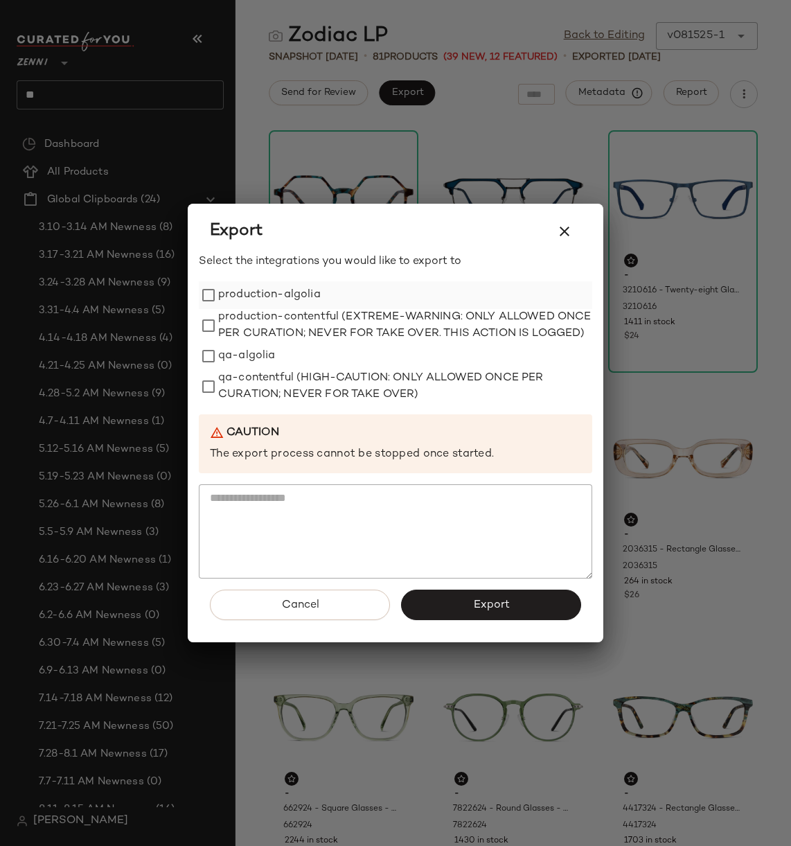
click at [307, 282] on label "production-algolia" at bounding box center [269, 295] width 103 height 28
click at [464, 616] on button "Export" at bounding box center [491, 605] width 180 height 30
